Goal: Task Accomplishment & Management: Use online tool/utility

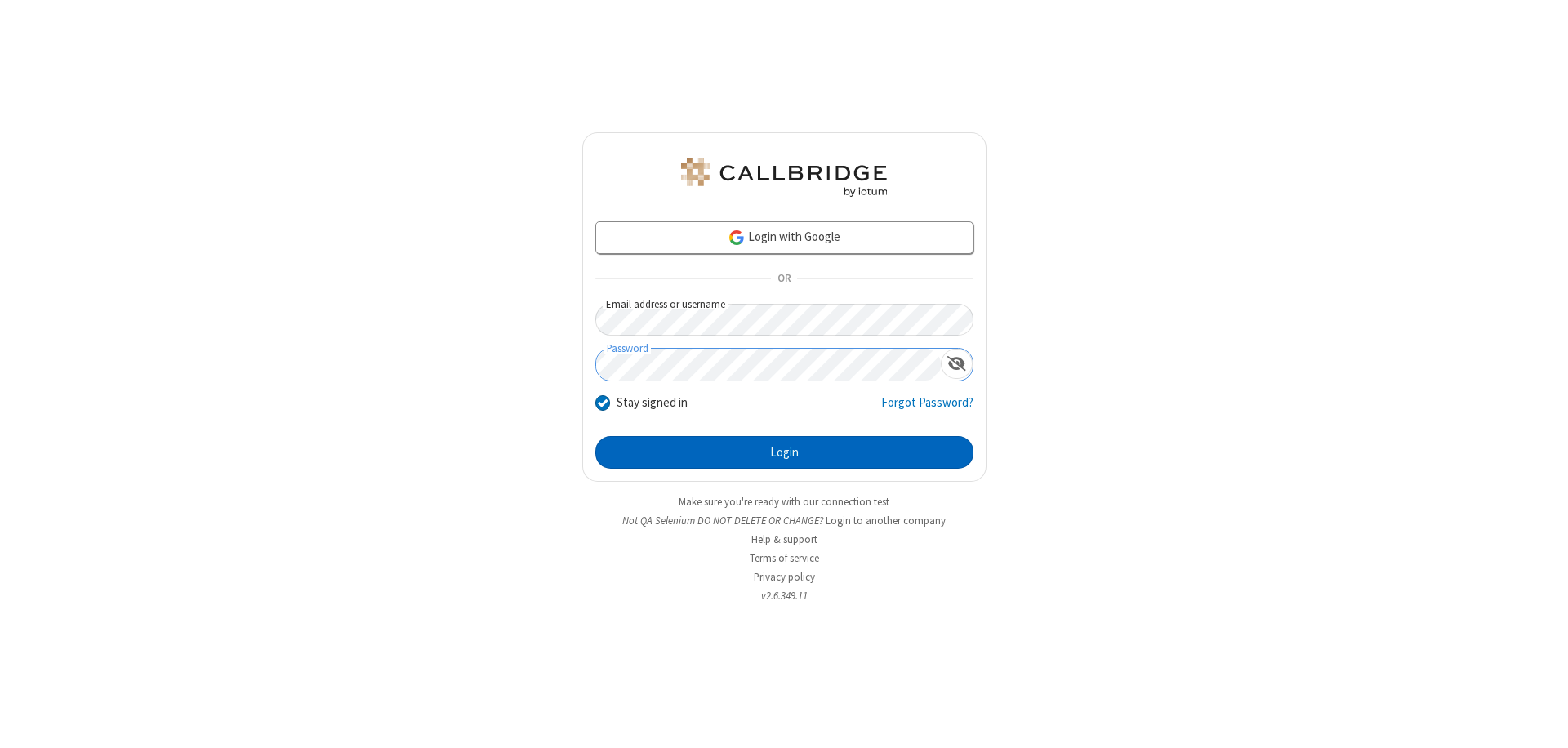
click at [784, 452] on button "Login" at bounding box center [784, 452] width 378 height 32
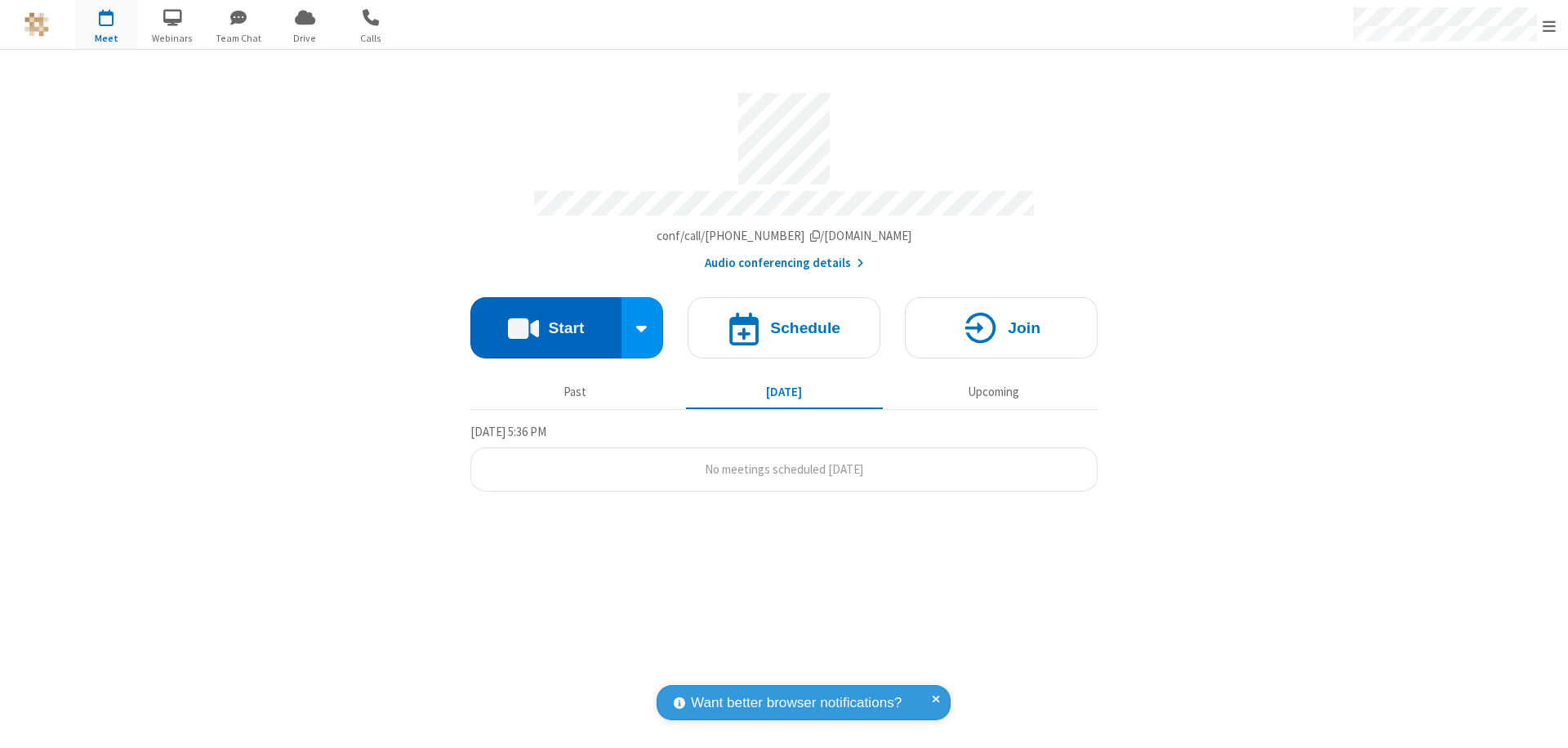
click at [545, 320] on button "Start" at bounding box center [545, 327] width 151 height 61
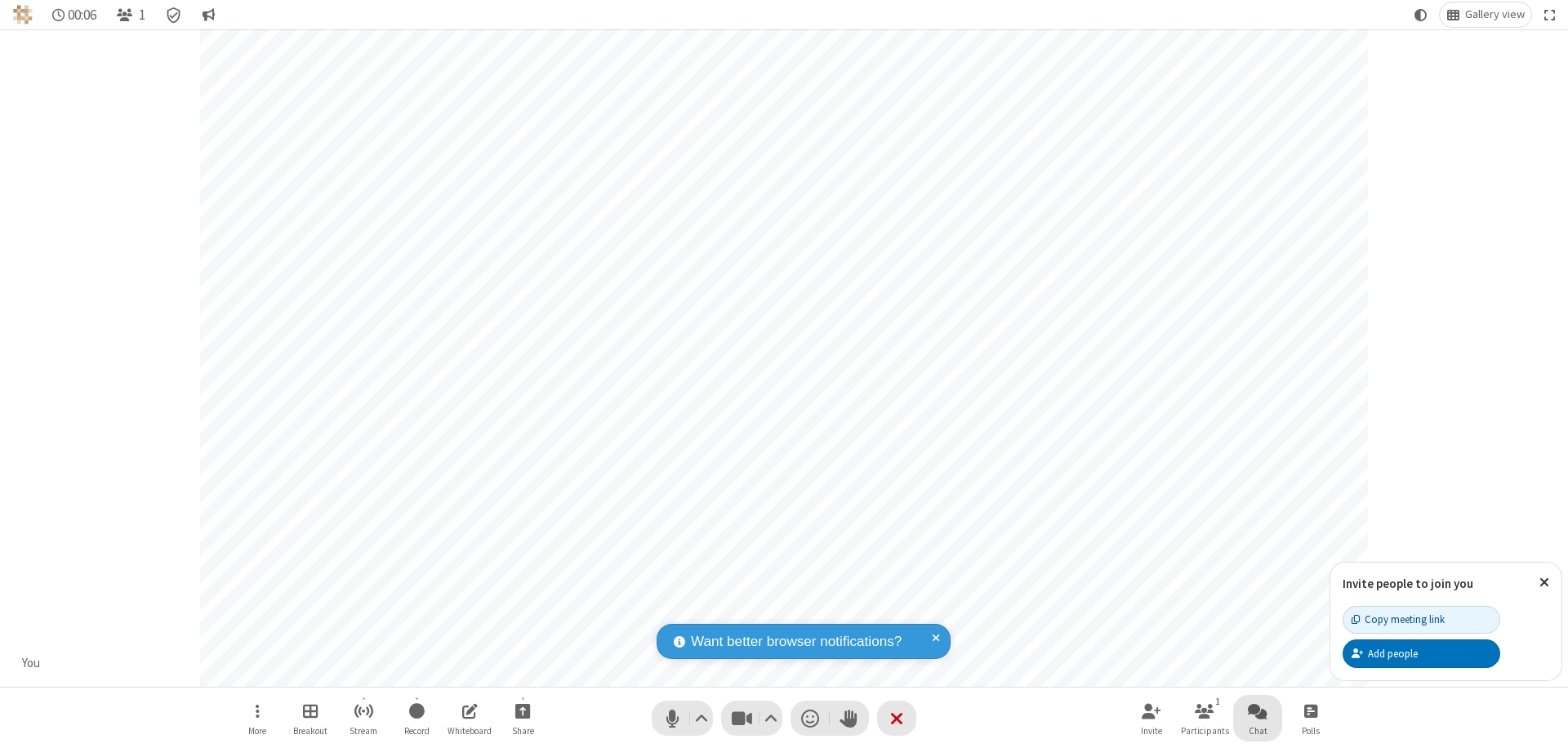
click at [1257, 710] on span "Open chat" at bounding box center [1257, 711] width 19 height 20
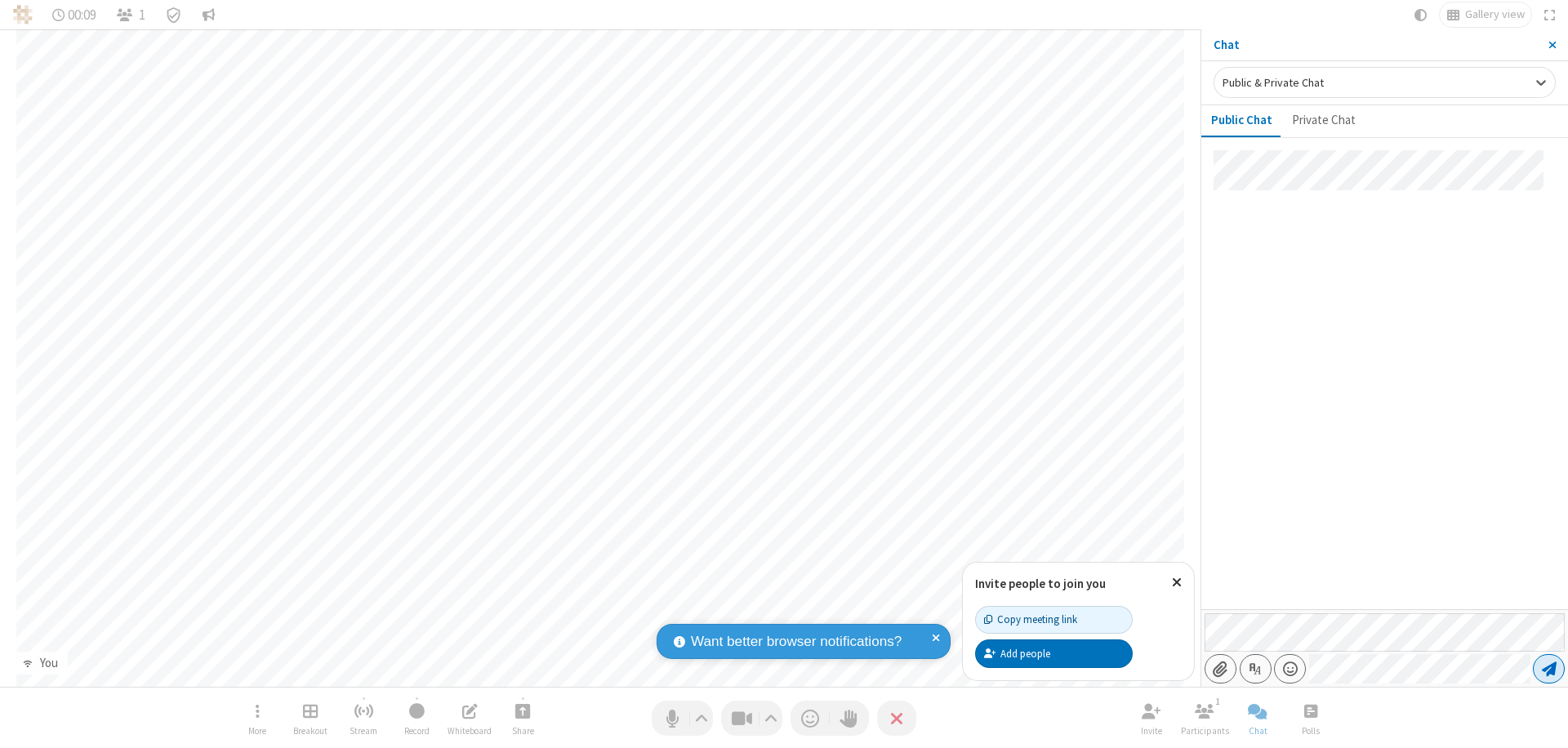
click at [1549, 668] on span "Send message" at bounding box center [1550, 669] width 15 height 17
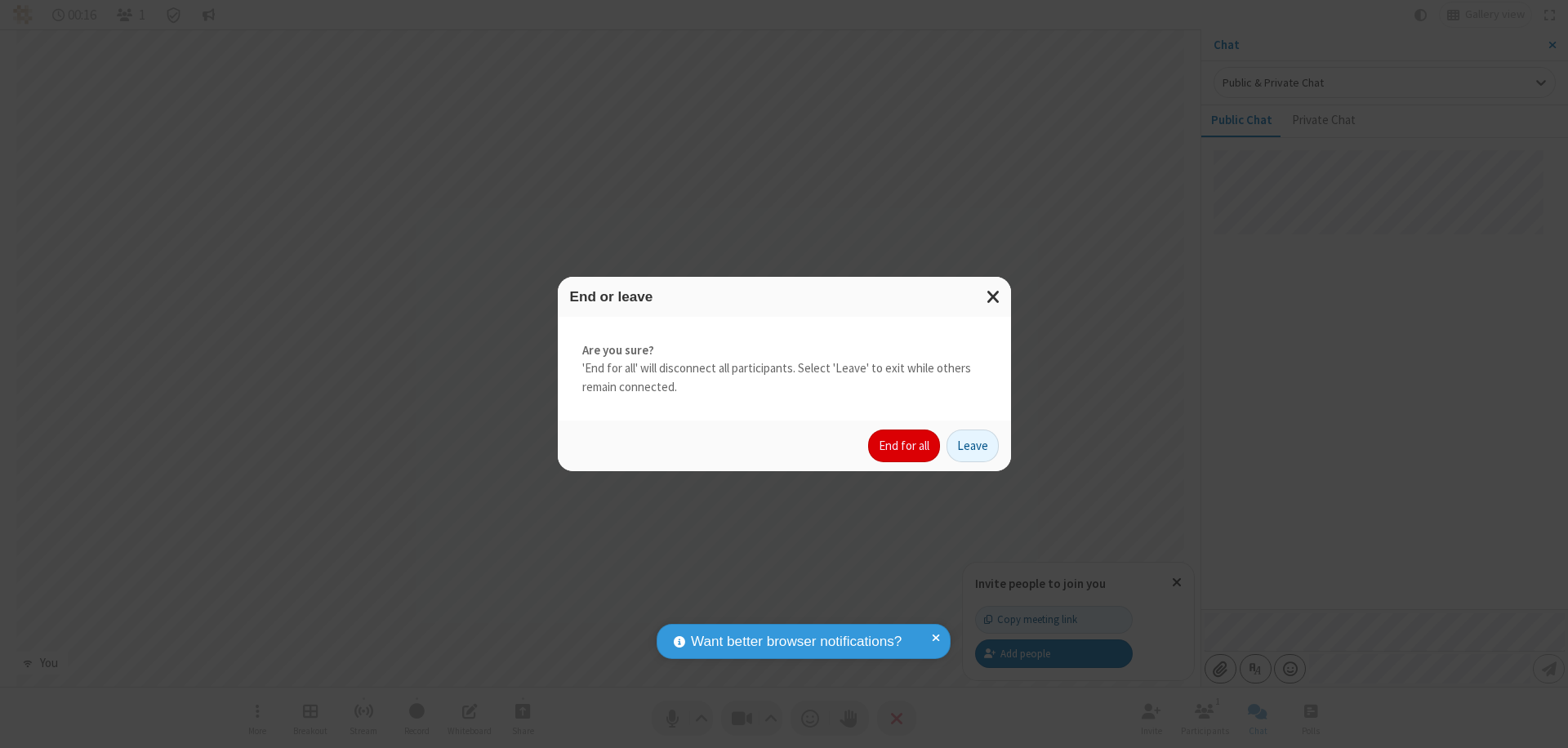
click at [905, 446] on button "End for all" at bounding box center [904, 446] width 72 height 32
